Goal: Information Seeking & Learning: Check status

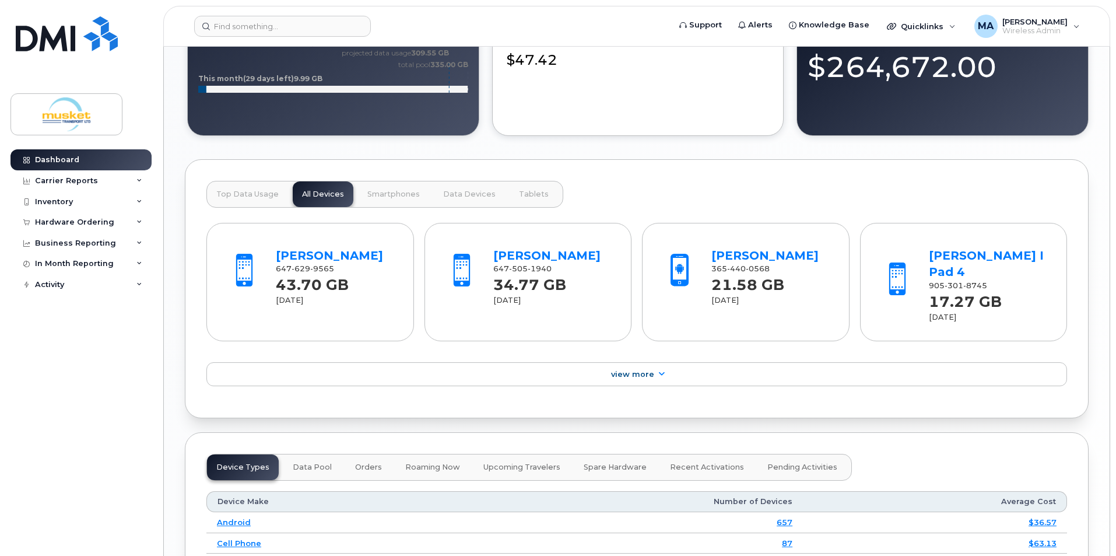
scroll to position [933, 0]
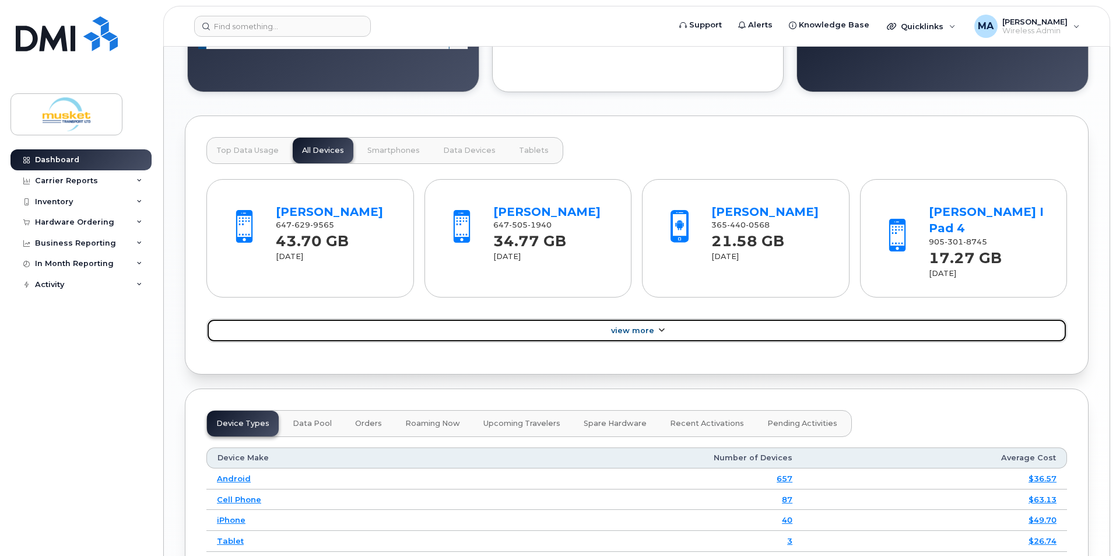
click at [427, 318] on link "View More" at bounding box center [636, 330] width 861 height 24
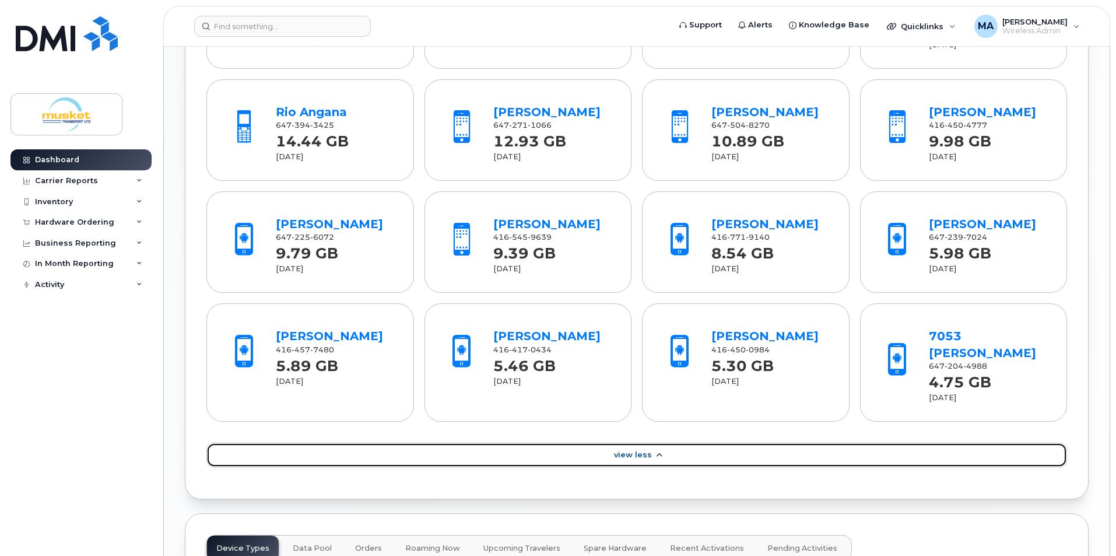
scroll to position [1166, 0]
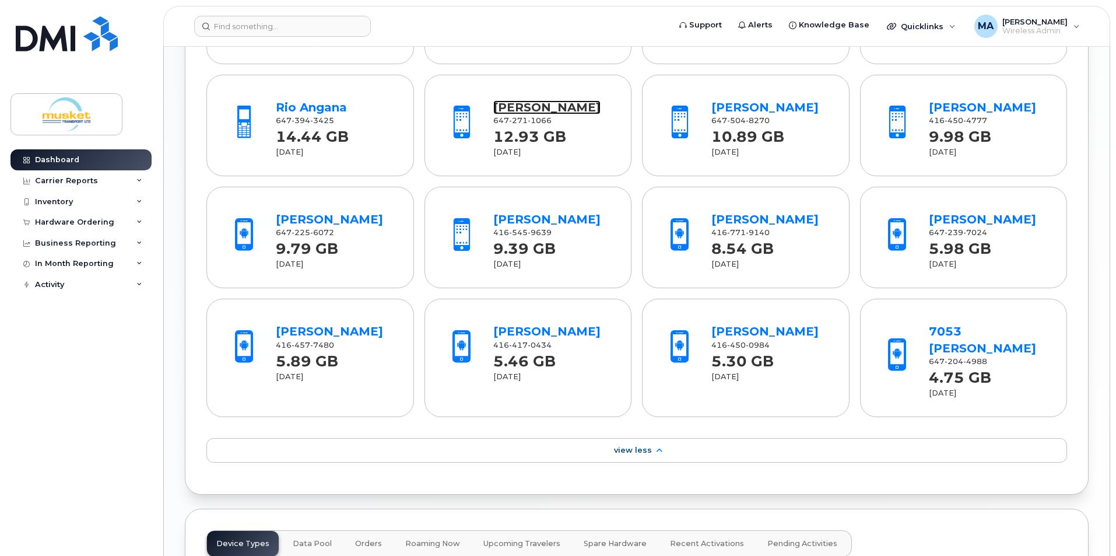
click at [524, 100] on link "[PERSON_NAME]" at bounding box center [546, 107] width 107 height 14
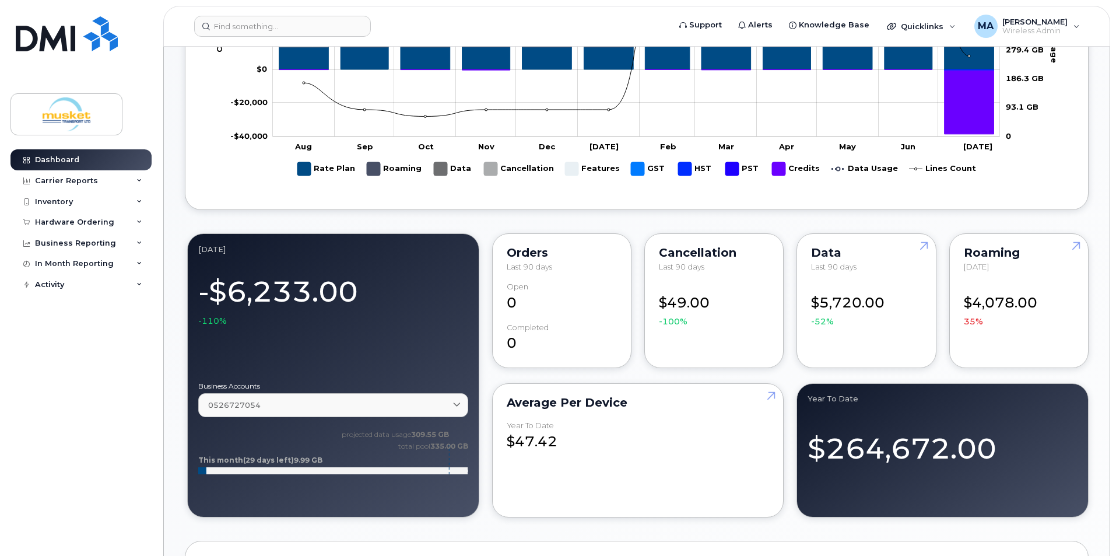
scroll to position [467, 0]
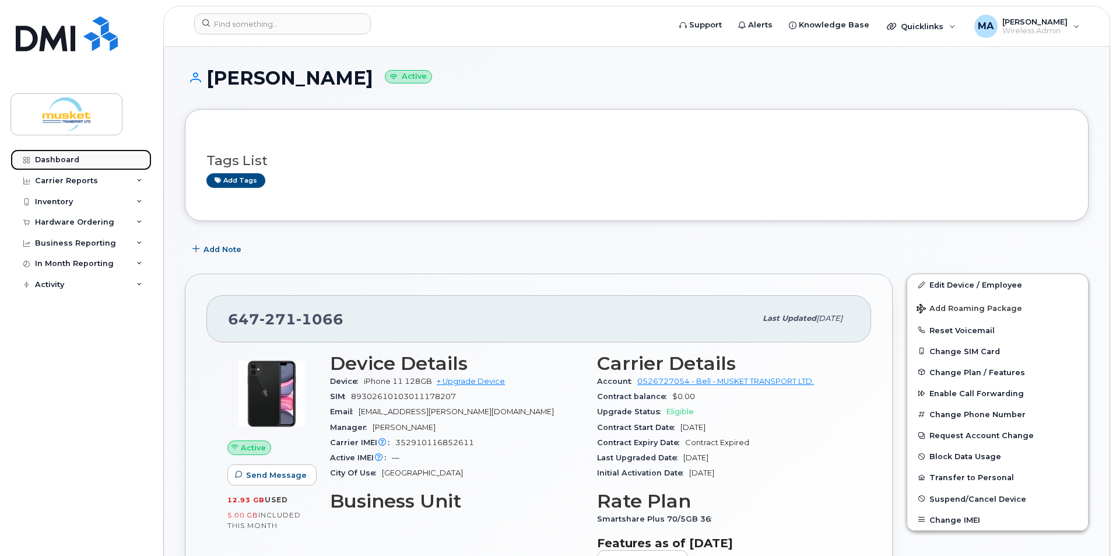
click at [68, 158] on div "Dashboard" at bounding box center [57, 159] width 44 height 9
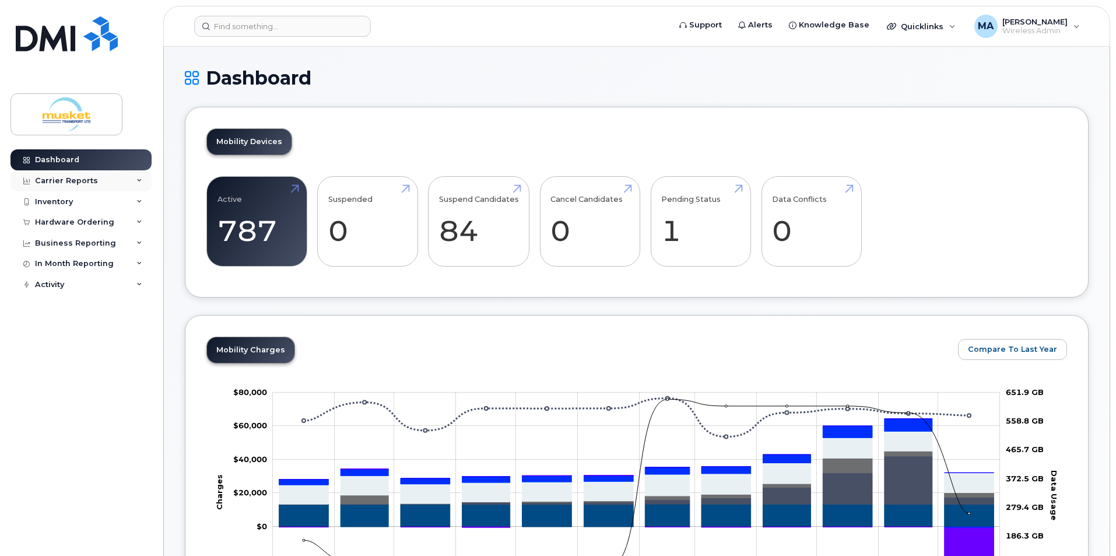
click at [102, 183] on div "Carrier Reports" at bounding box center [80, 180] width 141 height 21
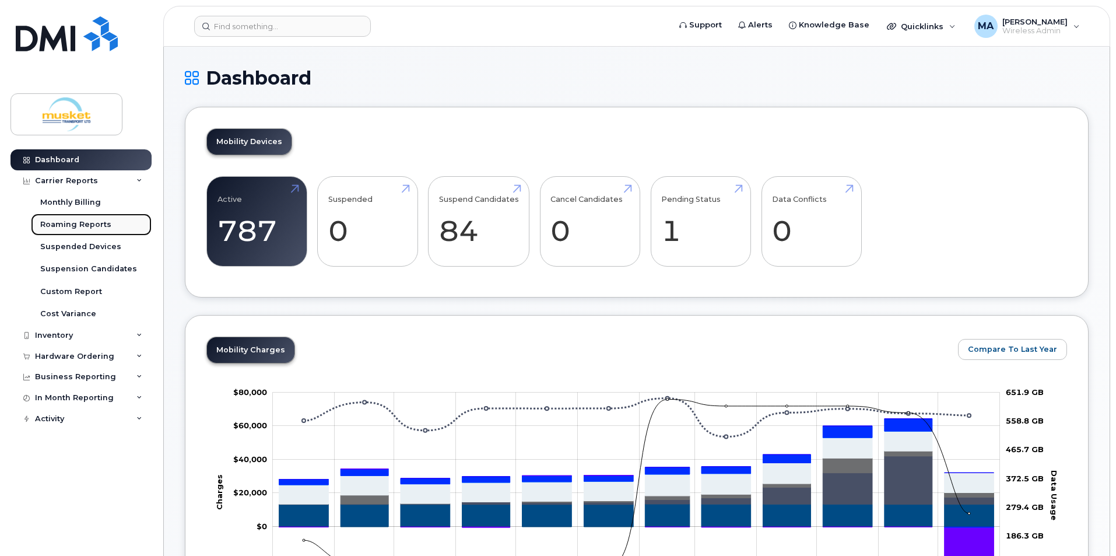
click at [99, 222] on div "Roaming Reports" at bounding box center [75, 224] width 71 height 10
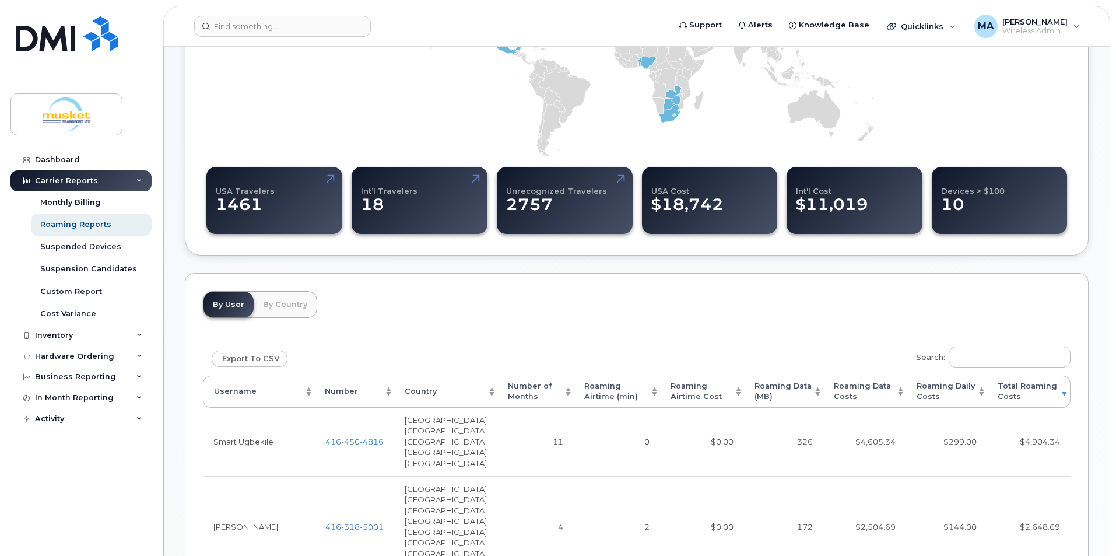
scroll to position [233, 0]
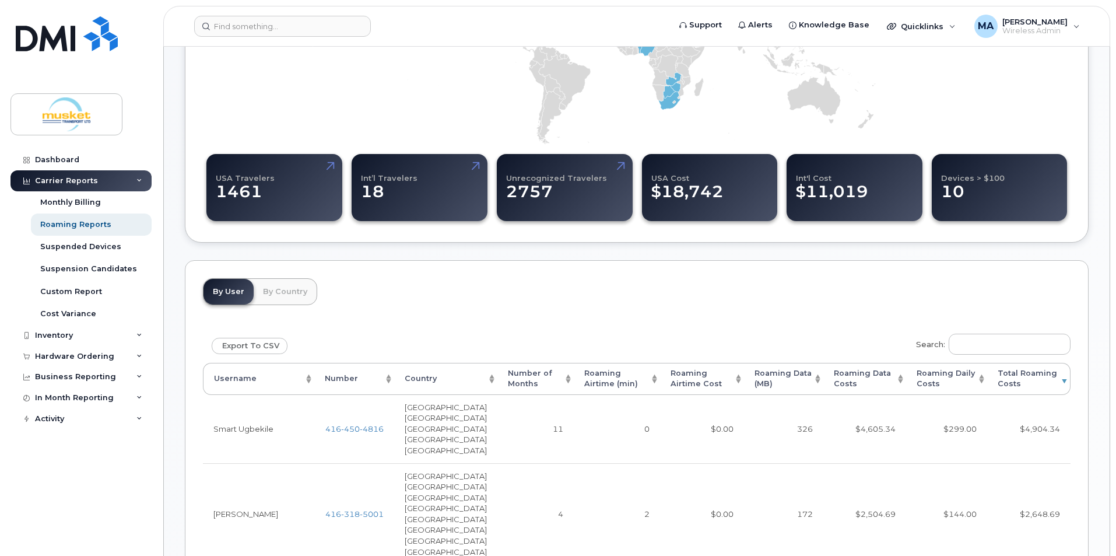
click at [537, 377] on th "Number of Months" at bounding box center [535, 379] width 76 height 32
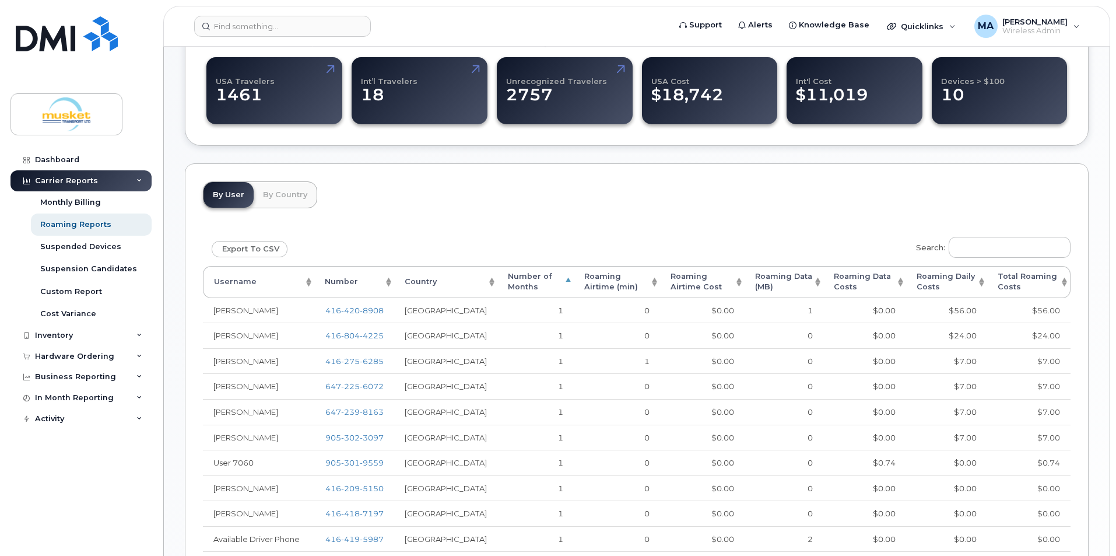
scroll to position [350, 0]
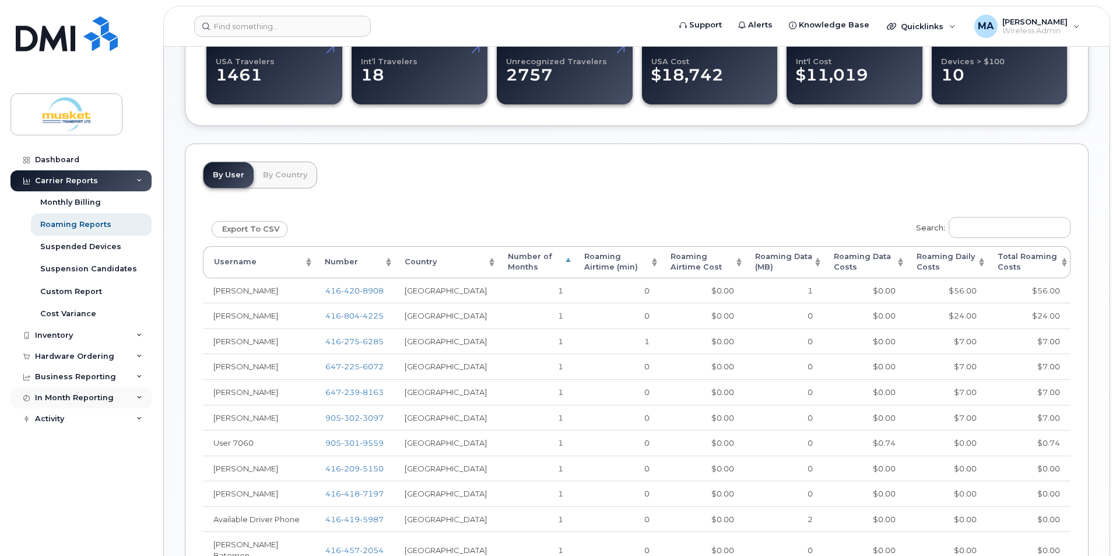
click at [69, 394] on div "In Month Reporting" at bounding box center [74, 397] width 79 height 9
click at [67, 415] on div "Data Usage" at bounding box center [63, 419] width 47 height 10
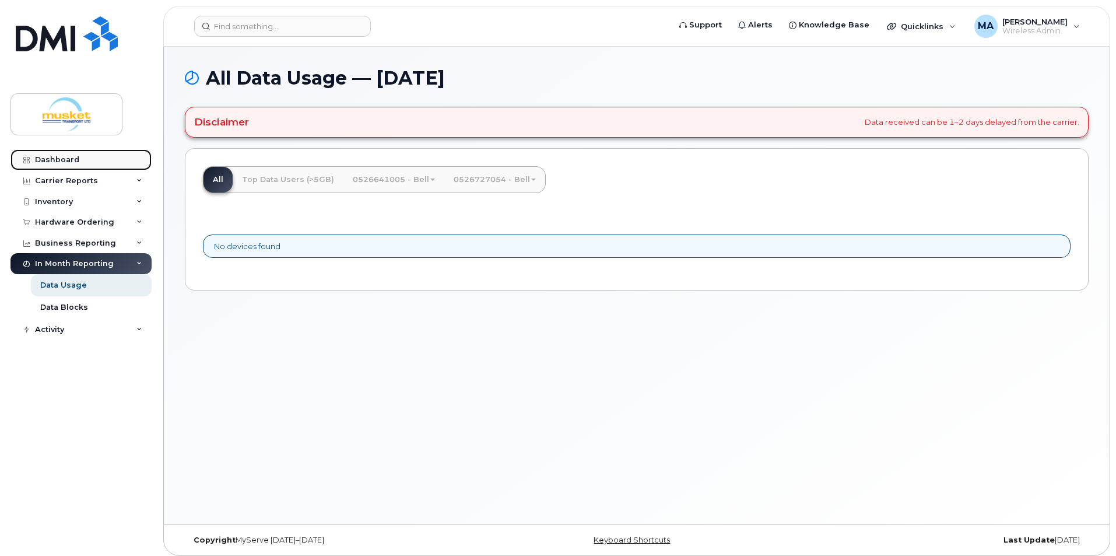
click at [108, 163] on link "Dashboard" at bounding box center [80, 159] width 141 height 21
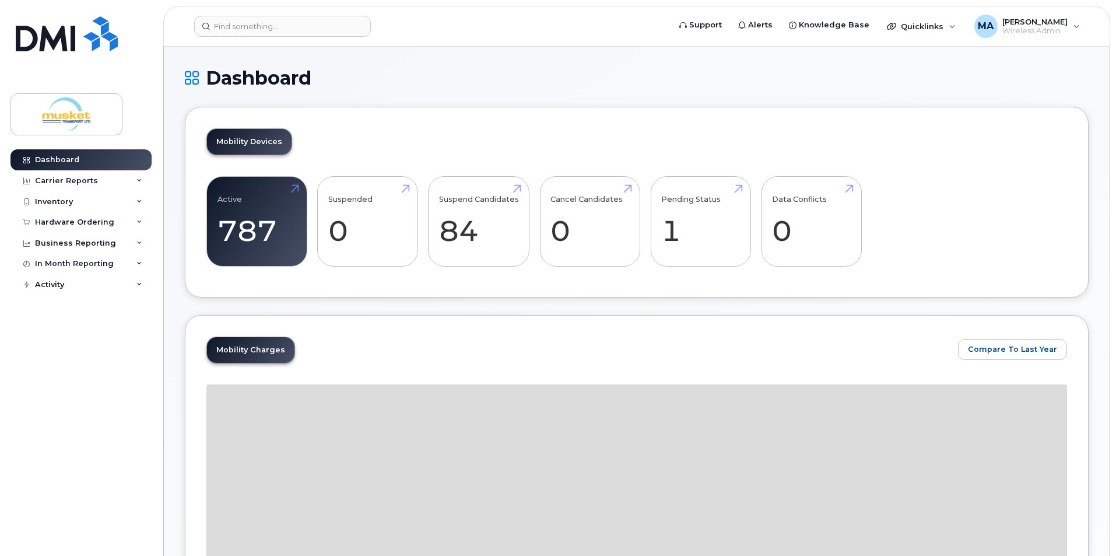
click at [100, 296] on div "Dashboard Carrier Reports Monthly Billing Roaming Reports Suspended Devices Sus…" at bounding box center [82, 343] width 144 height 389
click at [96, 285] on div "Activity" at bounding box center [80, 284] width 141 height 21
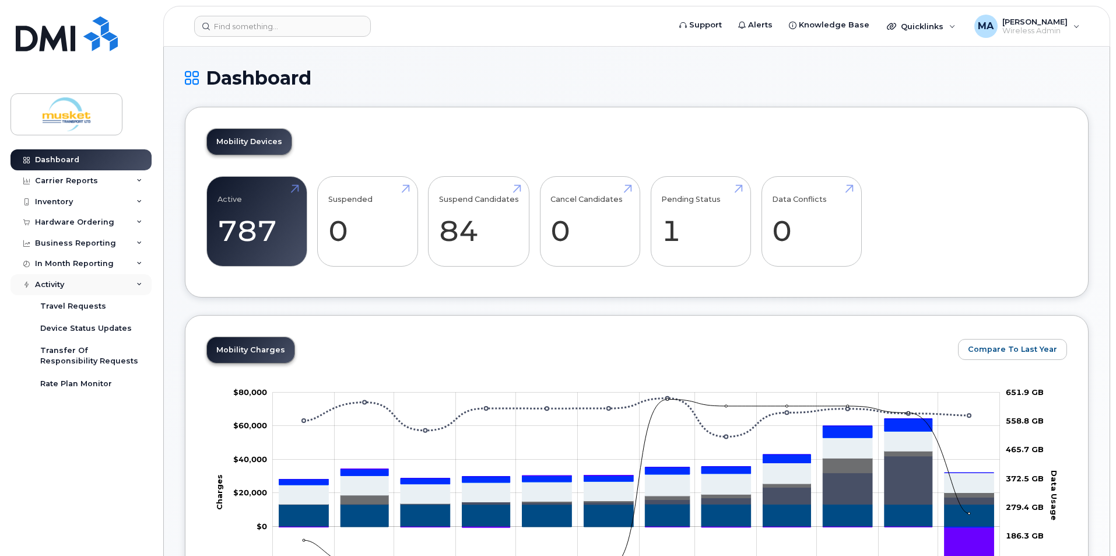
click at [96, 285] on div "Activity" at bounding box center [80, 284] width 141 height 21
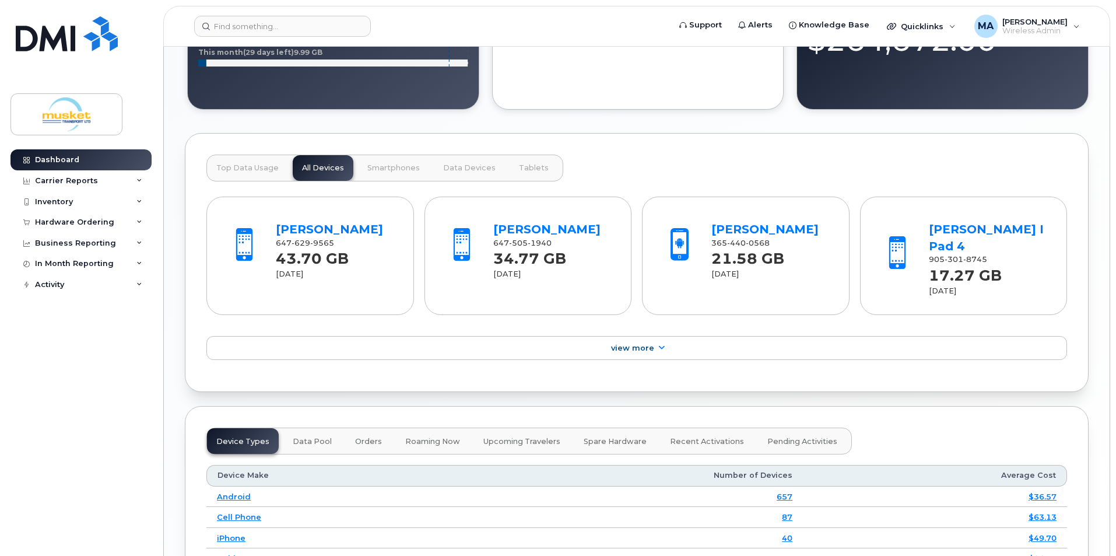
scroll to position [933, 0]
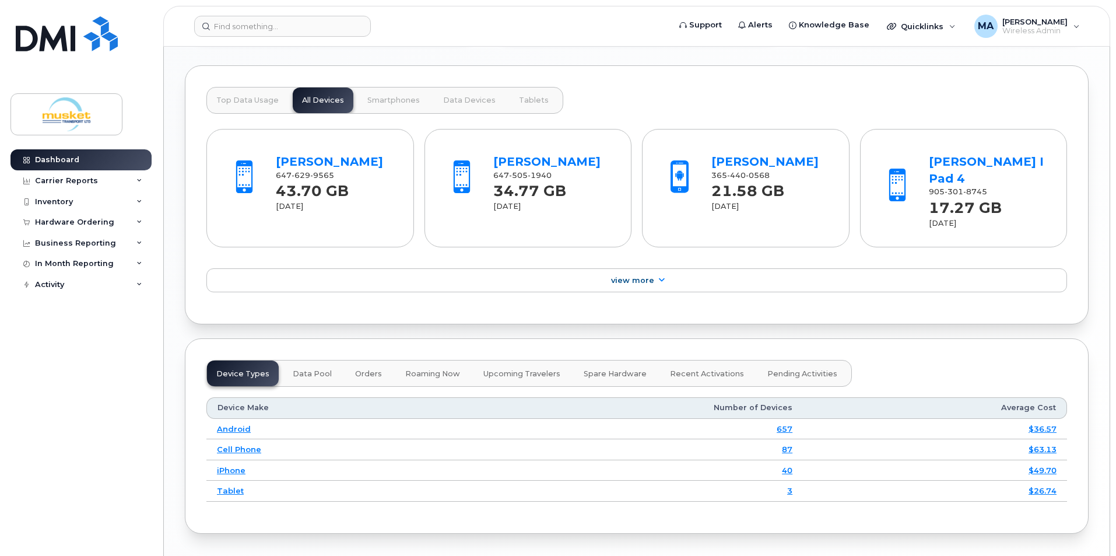
click at [423, 369] on span "Roaming Now" at bounding box center [432, 373] width 55 height 9
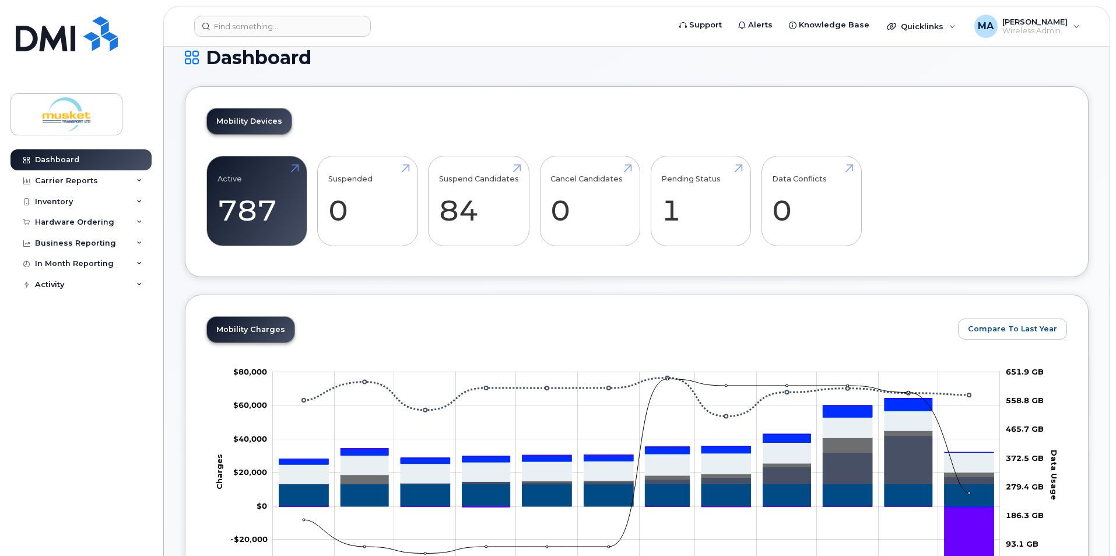
scroll to position [0, 0]
